Goal: Task Accomplishment & Management: Manage account settings

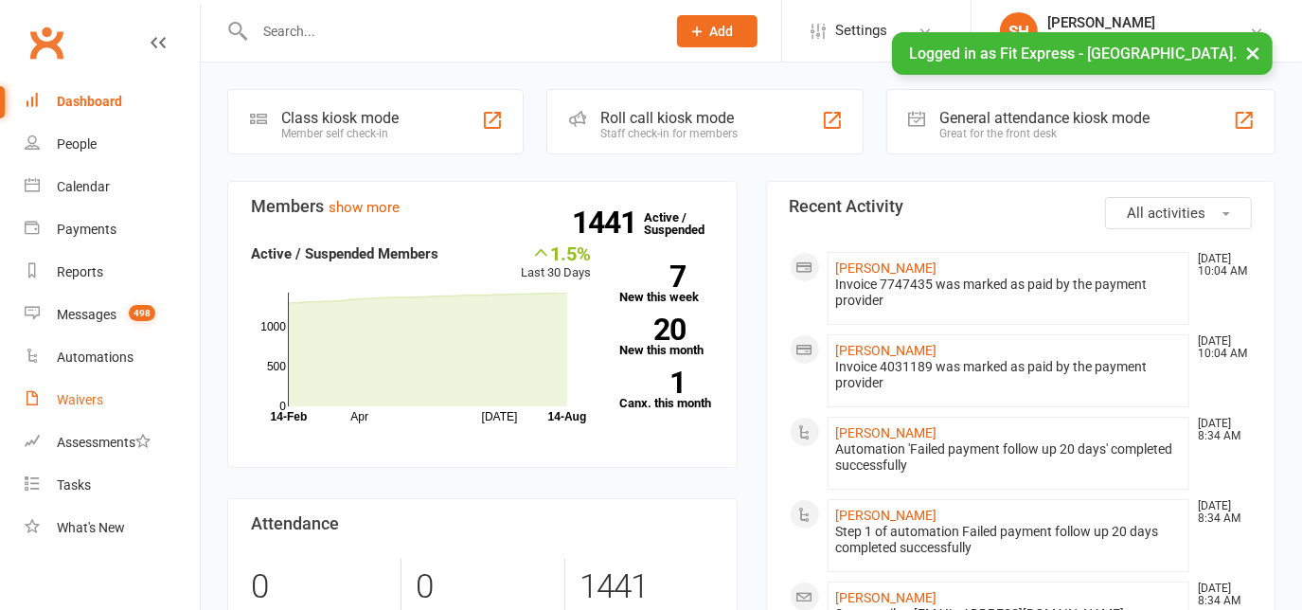
click at [112, 404] on link "Waivers" at bounding box center [112, 400] width 175 height 43
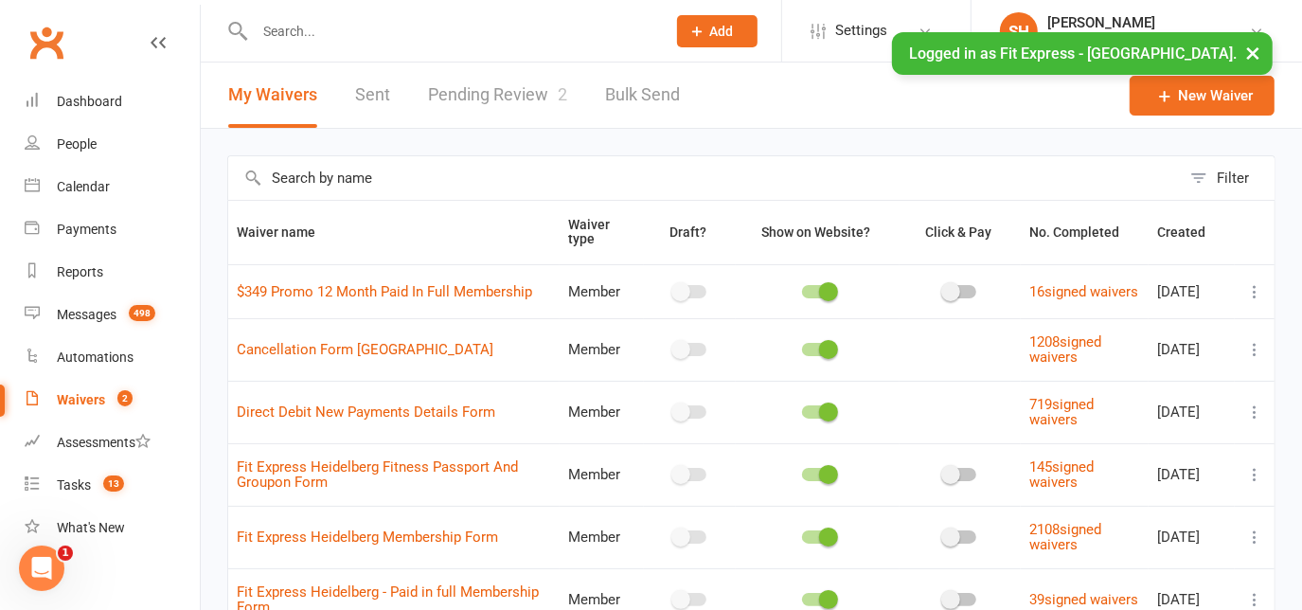
click at [449, 94] on link "Pending Review 2" at bounding box center [497, 95] width 139 height 65
